Goal: Task Accomplishment & Management: Manage account settings

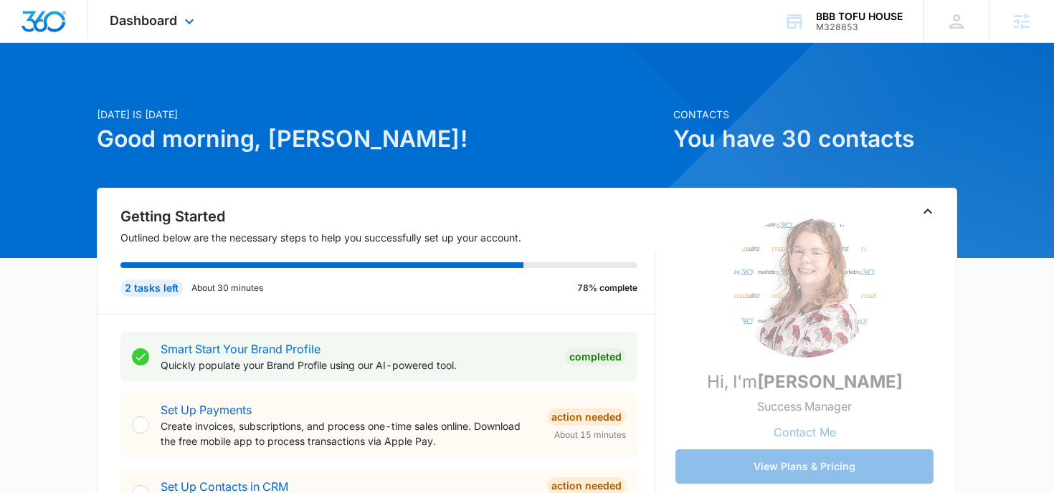
click at [153, 10] on div "Dashboard Apps Reputation Websites Forms CRM Email Social POS Content Ads Intel…" at bounding box center [153, 21] width 131 height 42
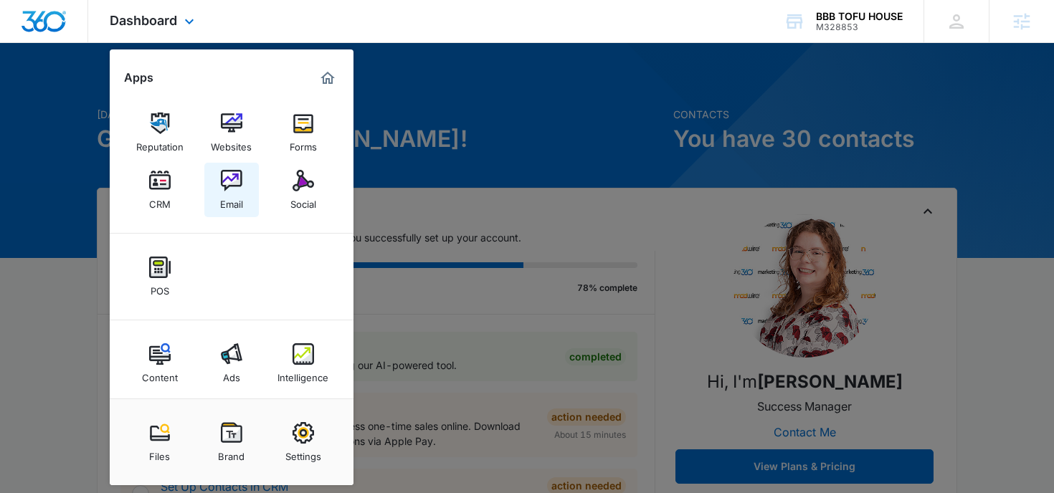
click at [229, 186] on img at bounding box center [232, 181] width 22 height 22
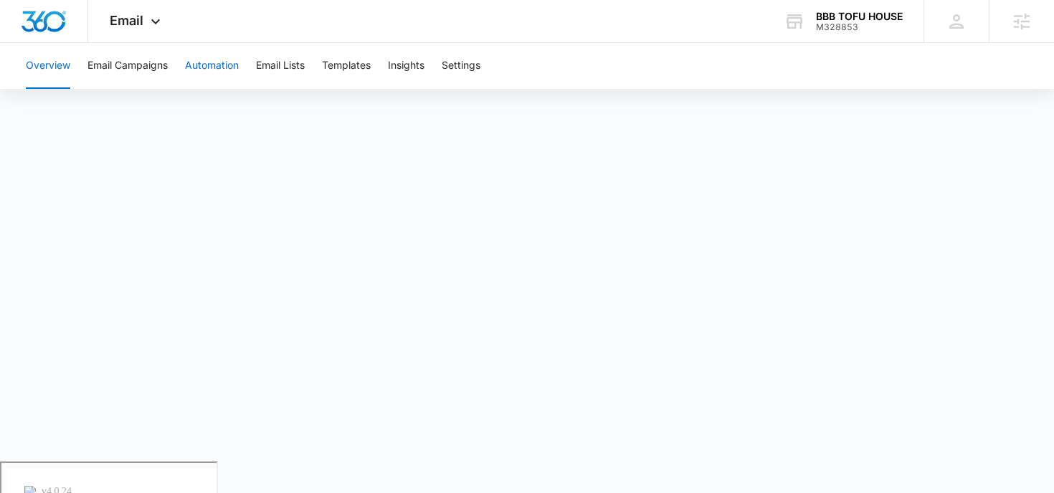
click at [220, 57] on button "Automation" at bounding box center [212, 66] width 54 height 46
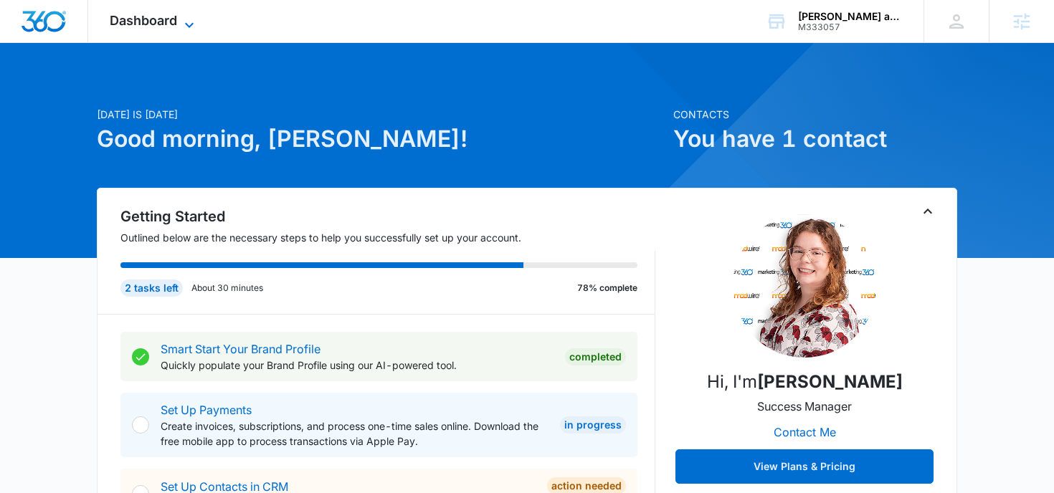
click at [165, 13] on span "Dashboard" at bounding box center [143, 20] width 67 height 15
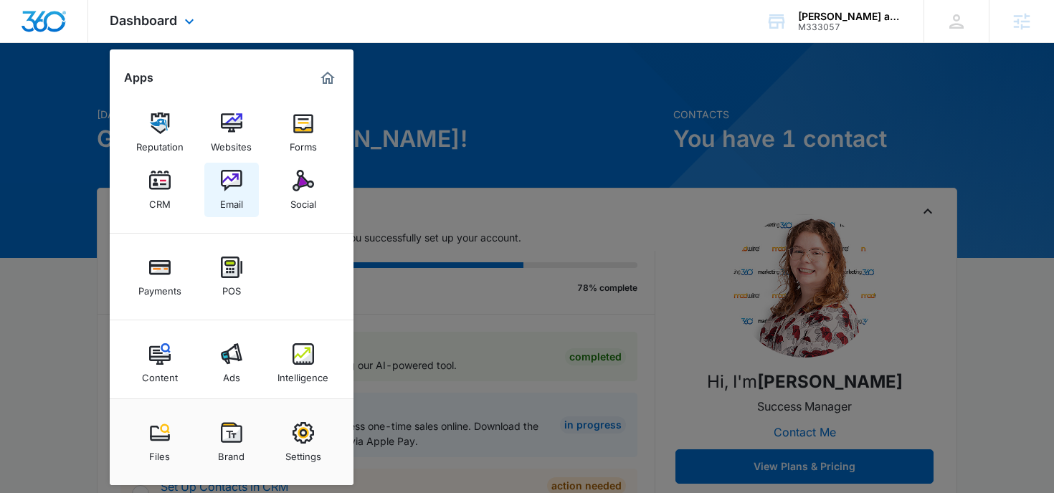
click at [227, 200] on div "Email" at bounding box center [231, 200] width 23 height 19
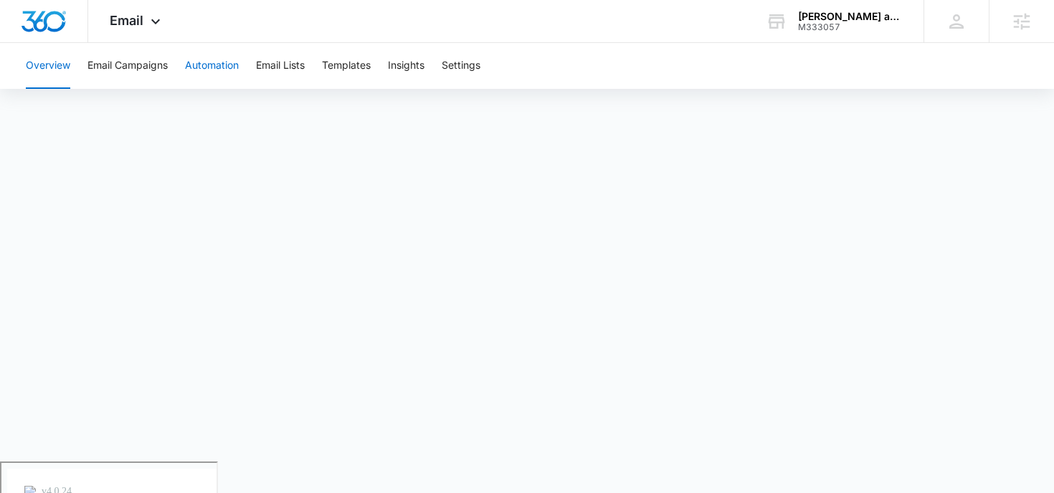
click at [214, 77] on button "Automation" at bounding box center [212, 66] width 54 height 46
click at [455, 68] on button "Settings" at bounding box center [461, 66] width 39 height 46
